Goal: Download file/media

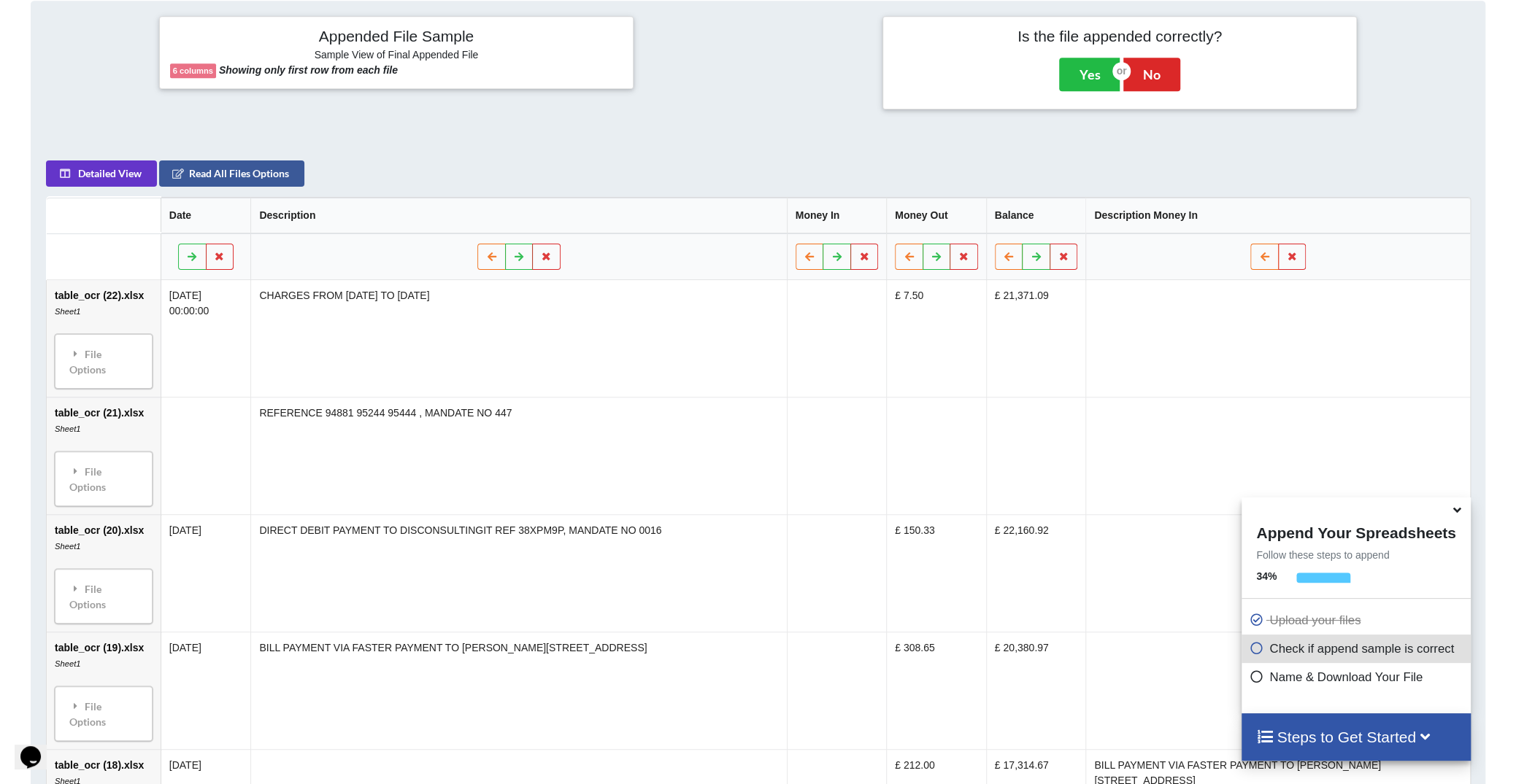
scroll to position [749, 0]
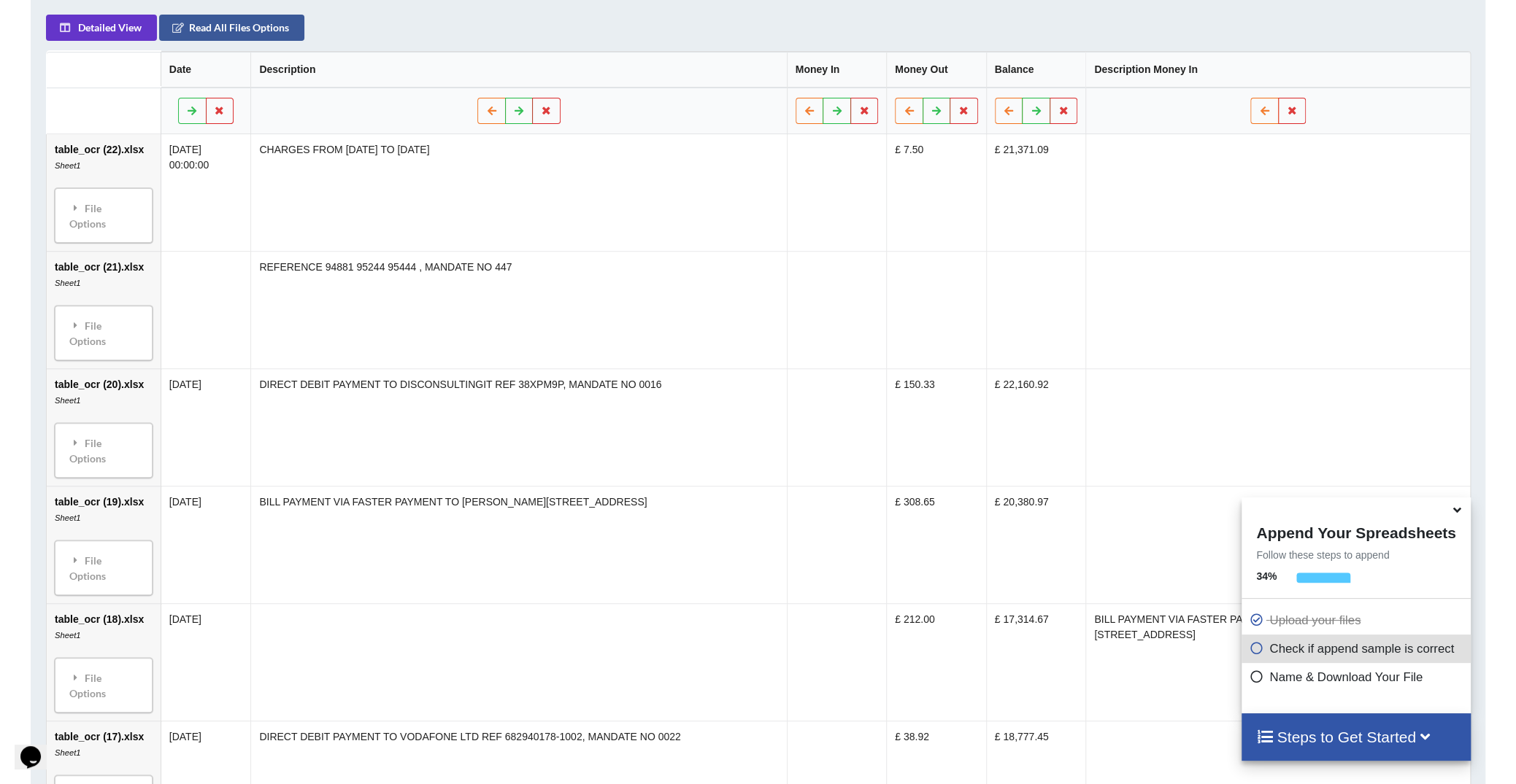
click at [1454, 514] on icon at bounding box center [1457, 508] width 15 height 13
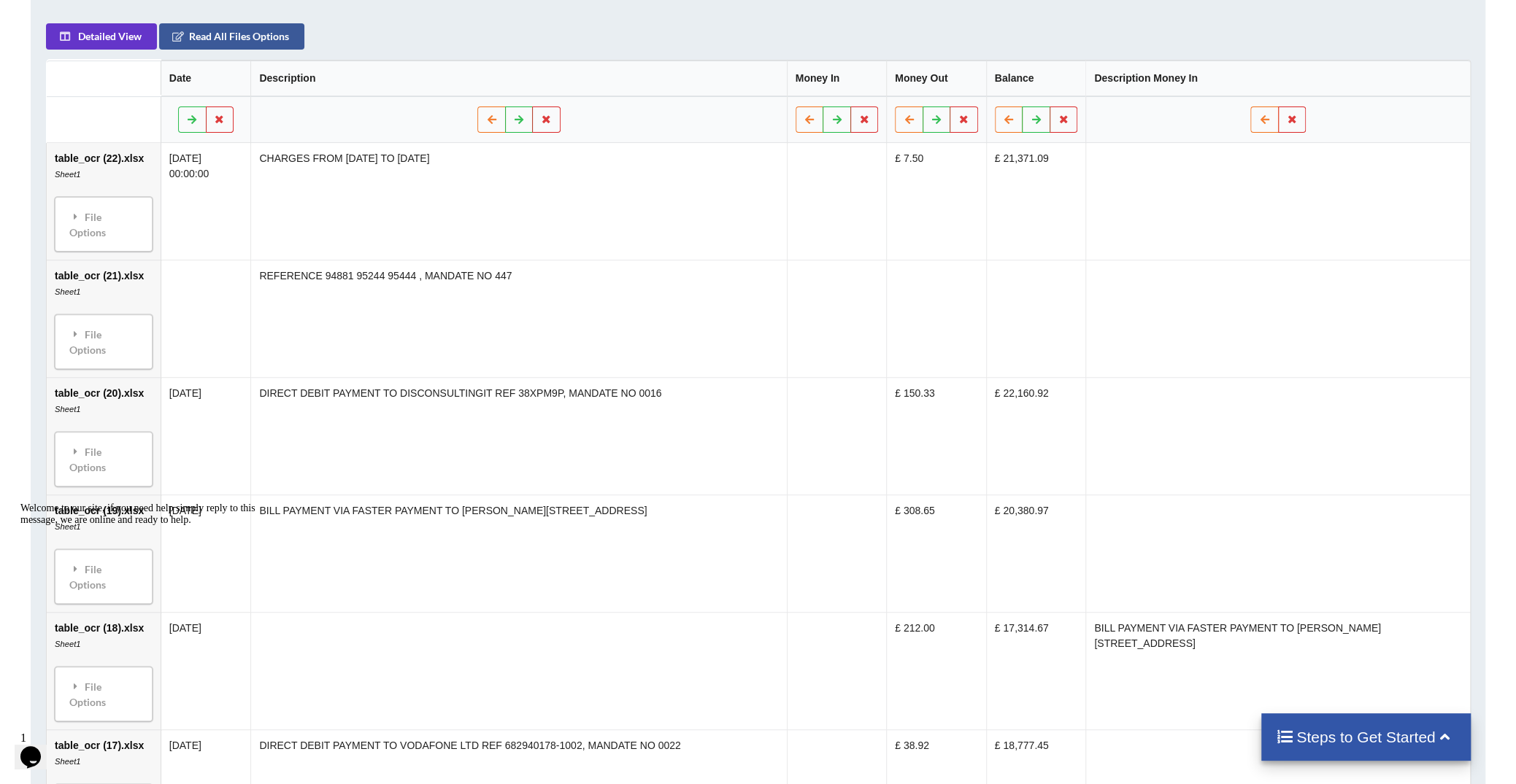
scroll to position [157, 0]
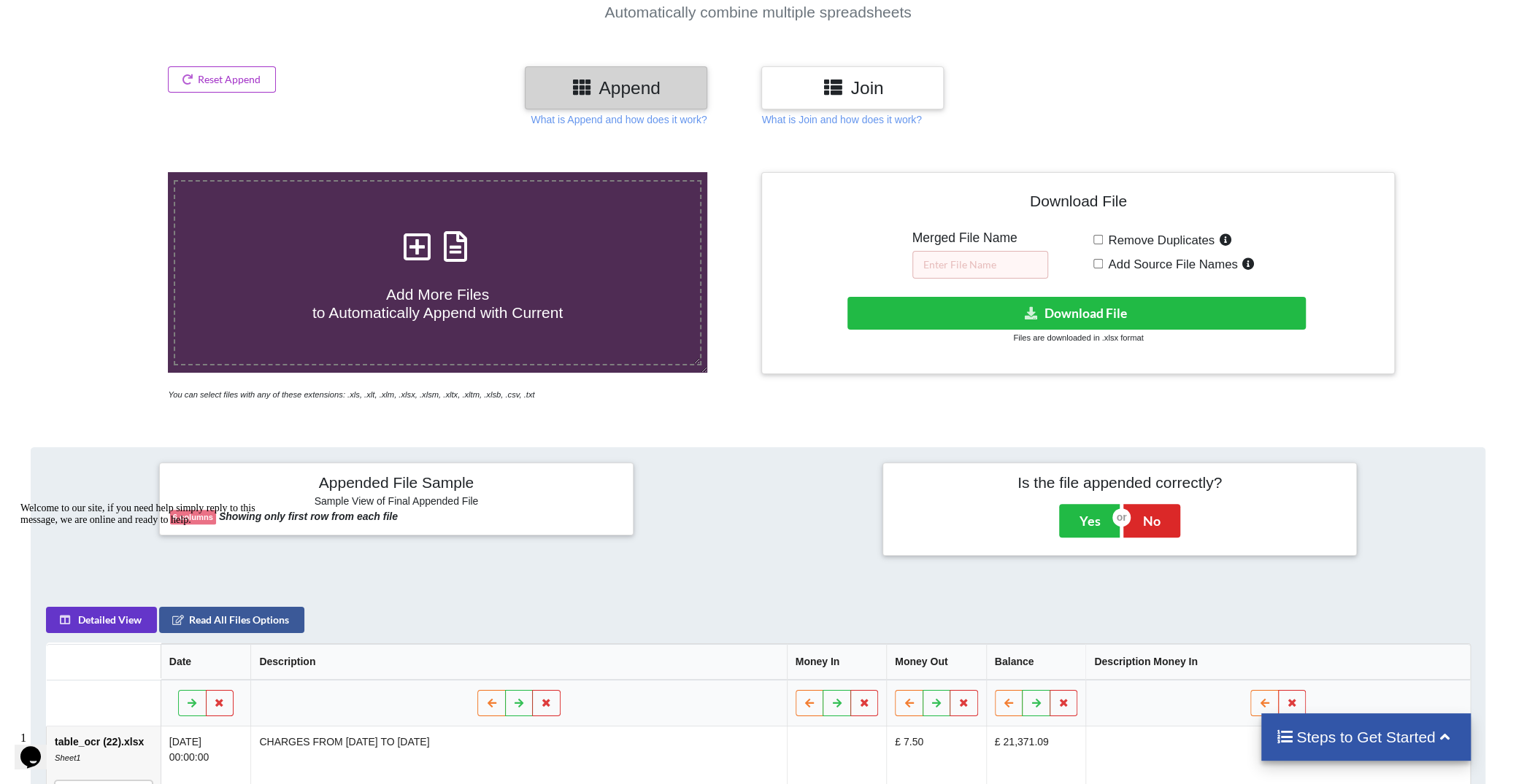
click at [1103, 270] on label "Add Source File Names" at bounding box center [1181, 264] width 155 height 19
click at [1103, 269] on input "Add Source File Names" at bounding box center [1098, 264] width 10 height 10
checkbox input "true"
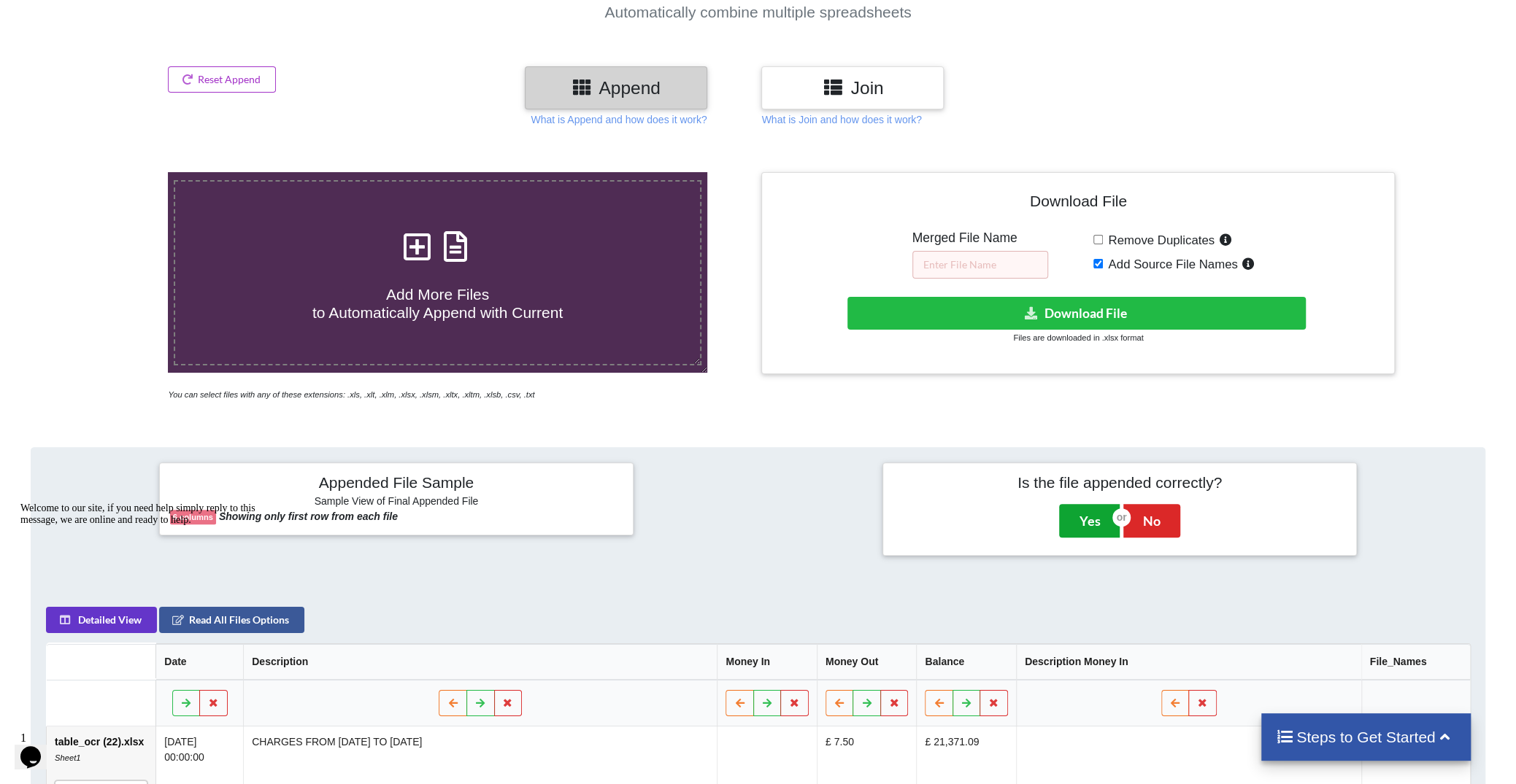
click at [1090, 517] on button "Yes" at bounding box center [1090, 520] width 60 height 34
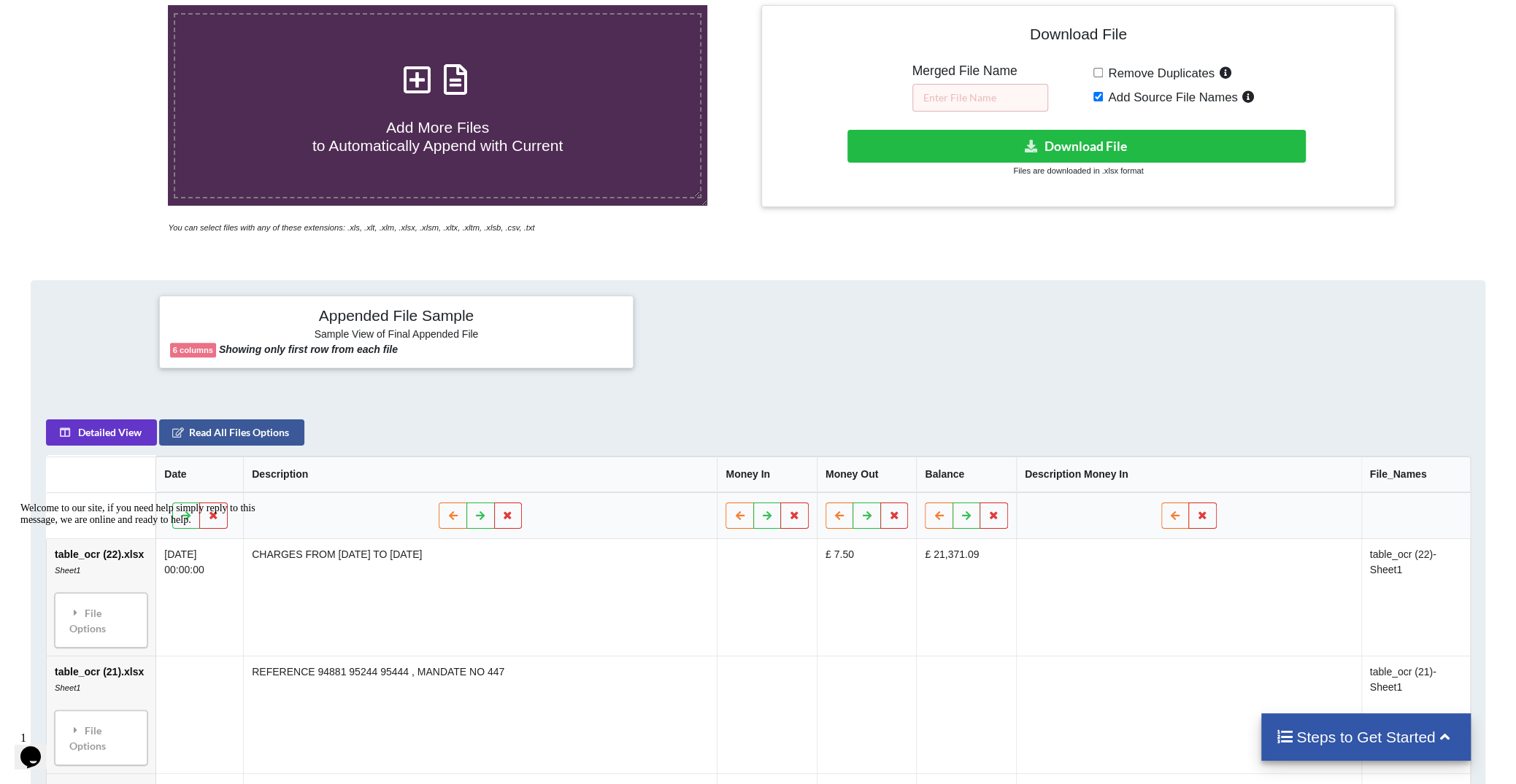
scroll to position [328, 0]
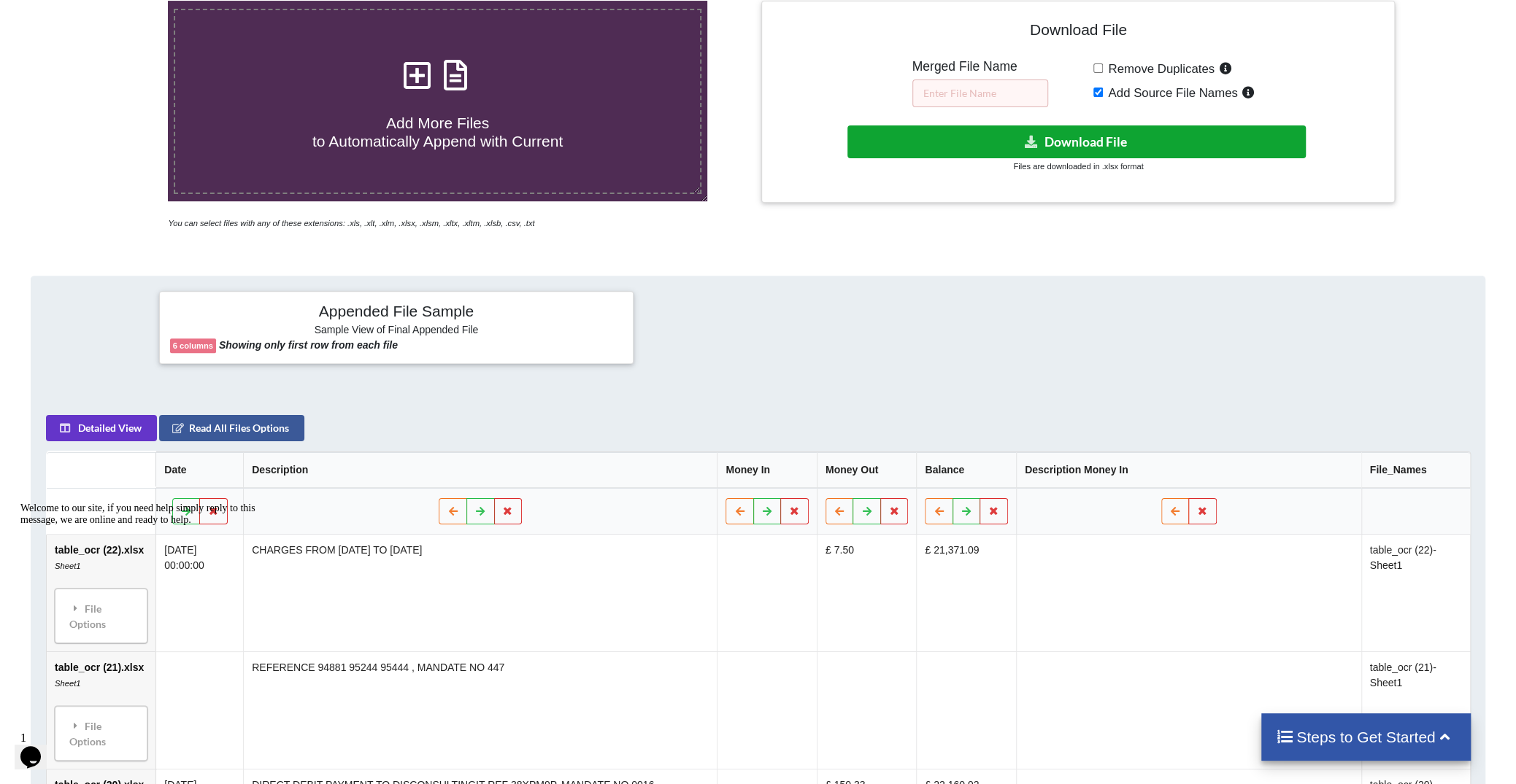
click at [985, 145] on button "Download File" at bounding box center [1077, 142] width 458 height 33
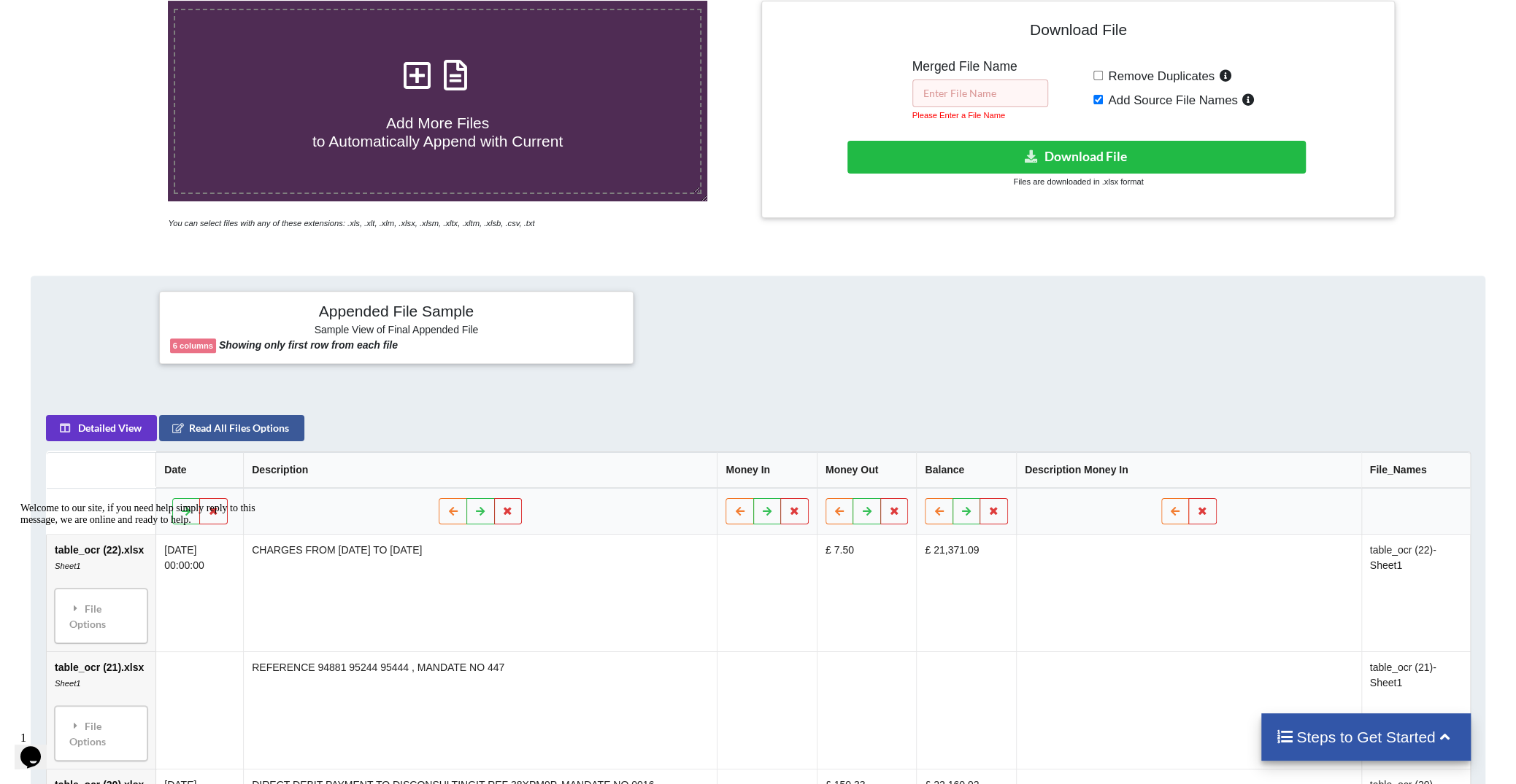
click at [972, 87] on input "text" at bounding box center [980, 93] width 136 height 28
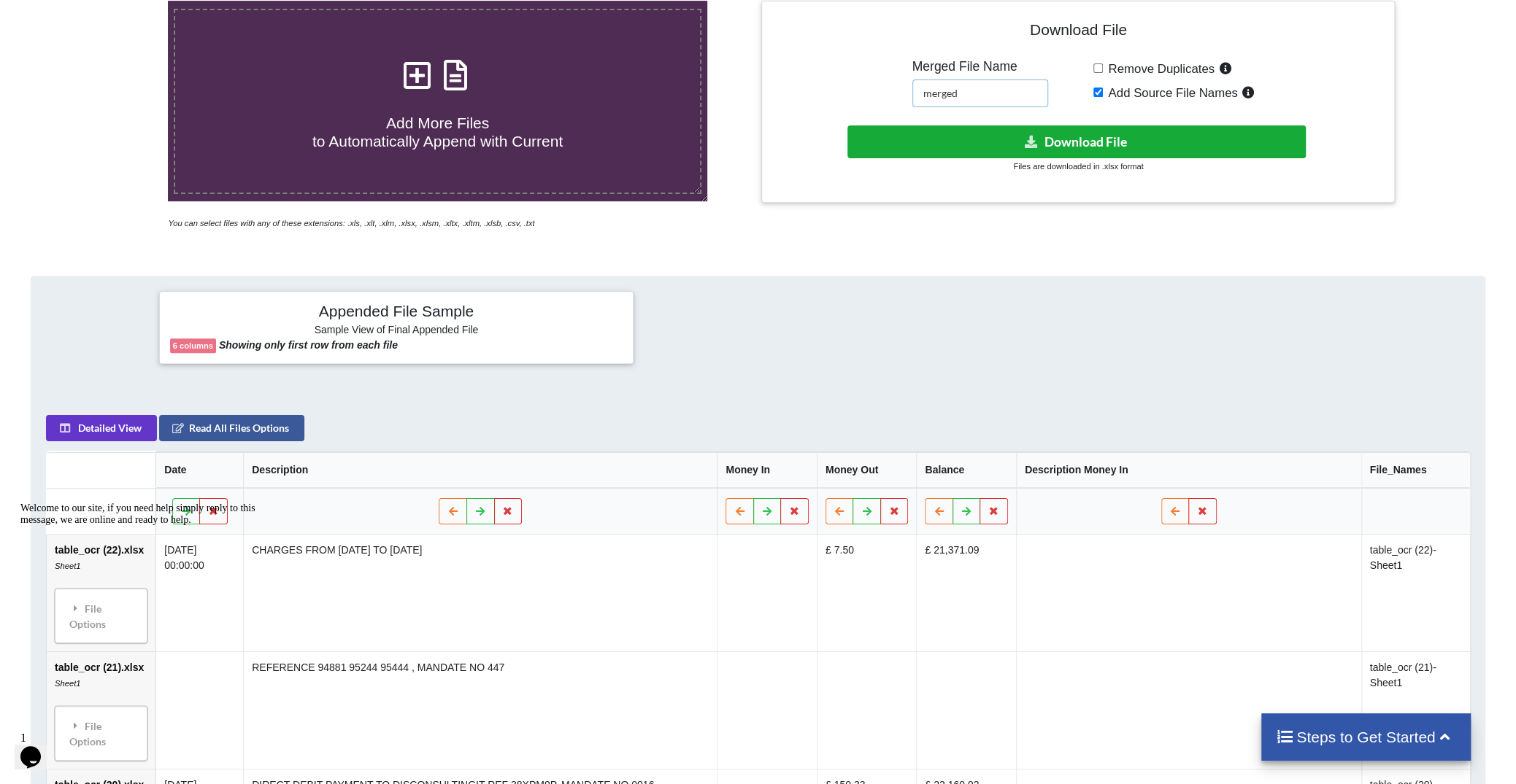
type input "merged"
click at [1155, 131] on button "Download File" at bounding box center [1077, 142] width 458 height 33
